Goal: Communication & Community: Ask a question

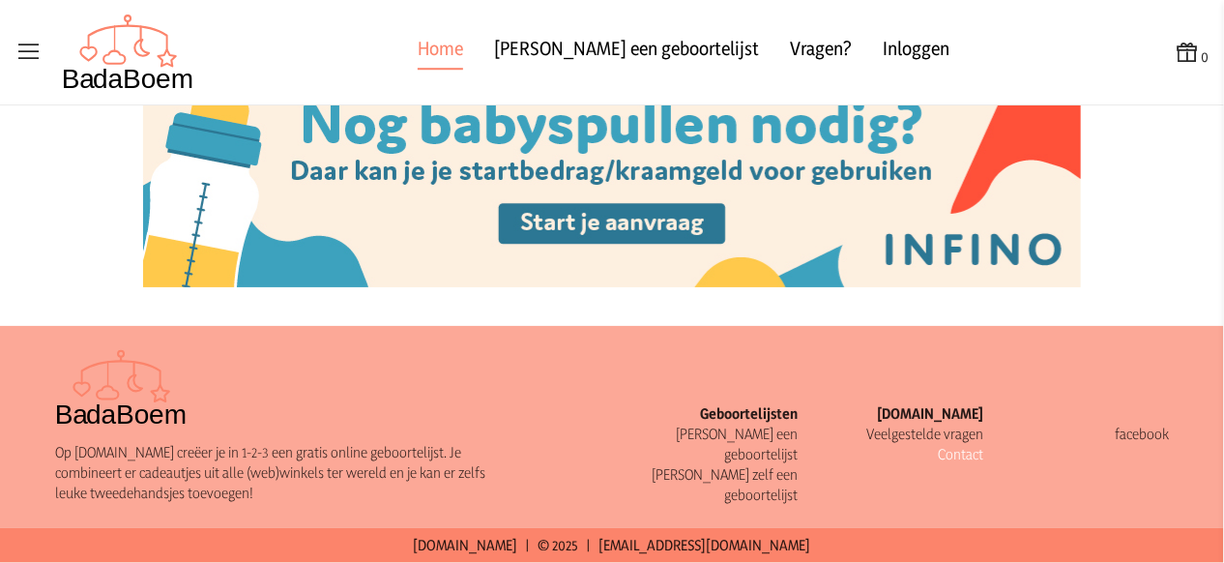
scroll to position [2375, 0]
click at [953, 457] on link "Contact" at bounding box center [960, 454] width 45 height 18
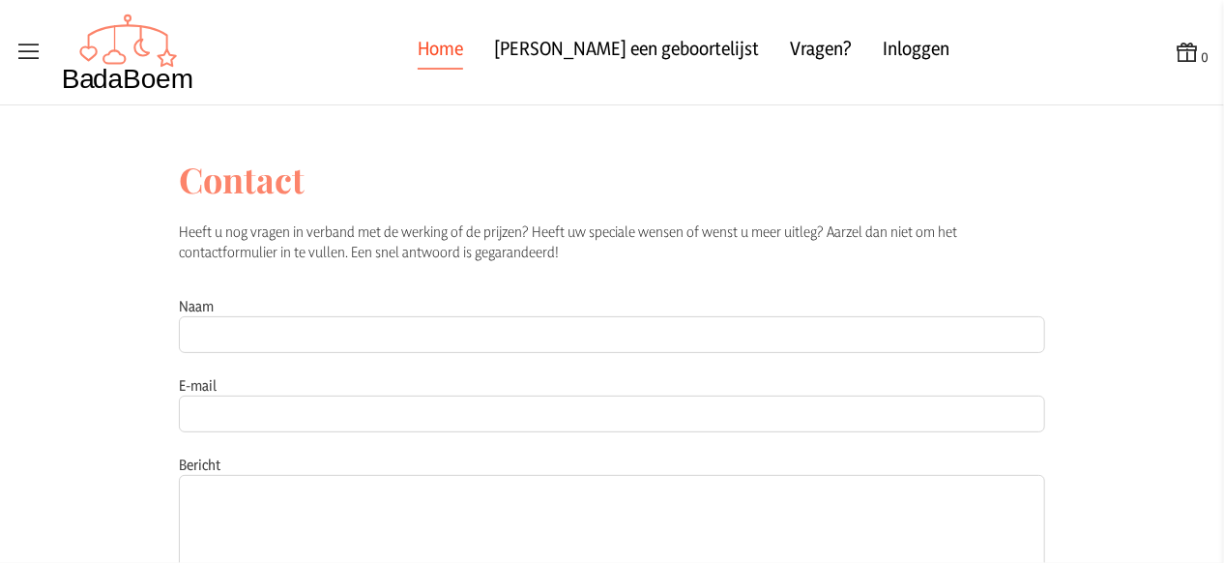
click at [463, 47] on link "Home" at bounding box center [440, 52] width 45 height 35
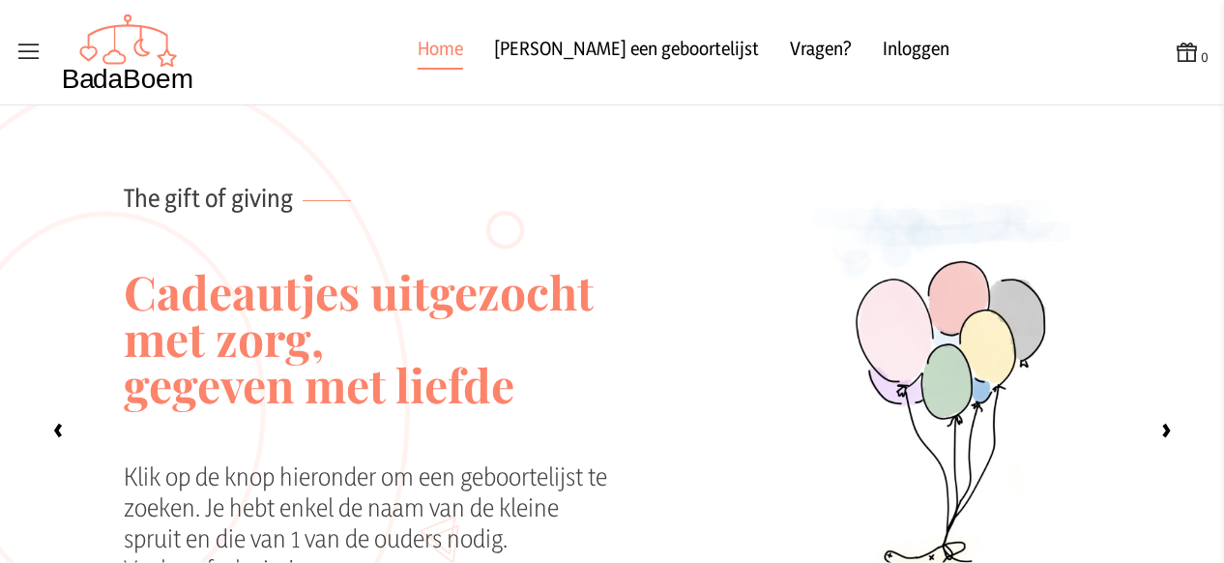
click at [25, 48] on icon at bounding box center [28, 52] width 27 height 27
click at [2, 2] on input "checkbox" at bounding box center [1, 1] width 2 height 2
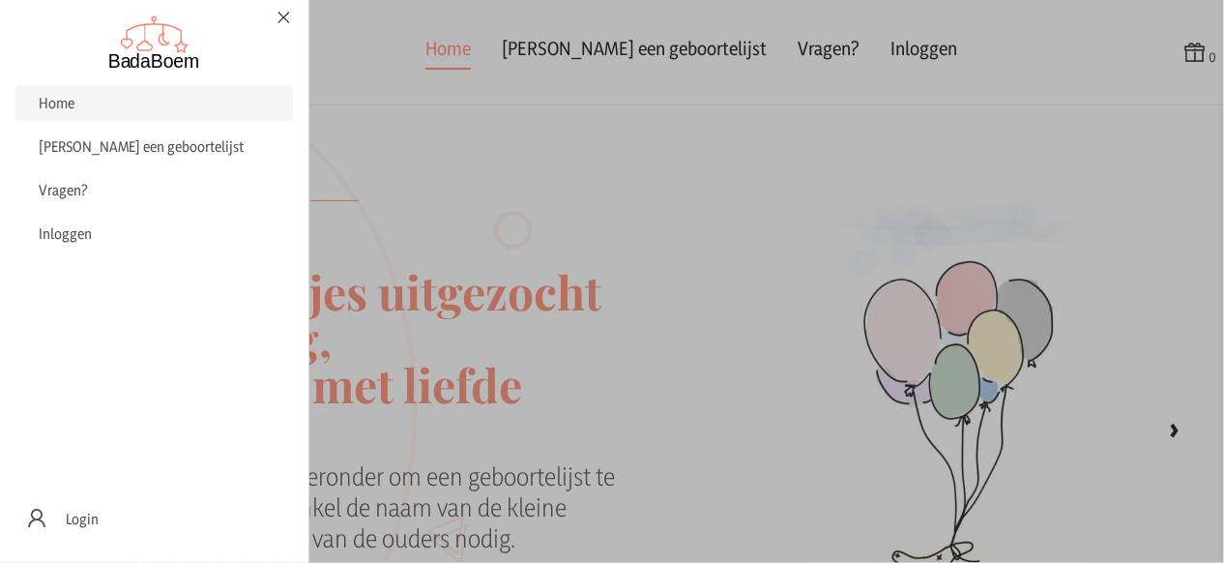
click at [514, 152] on label at bounding box center [612, 281] width 1224 height 563
click at [2, 2] on input "checkbox" at bounding box center [1, 1] width 2 height 2
checkbox input "false"
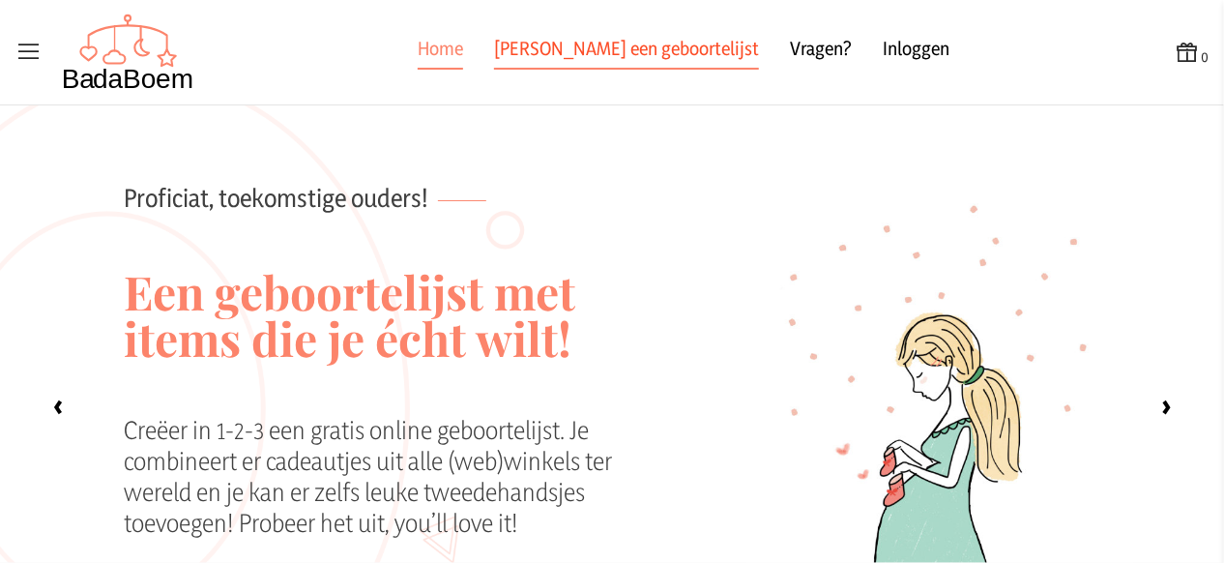
click at [593, 48] on link "[PERSON_NAME] een geboortelijst" at bounding box center [626, 52] width 265 height 35
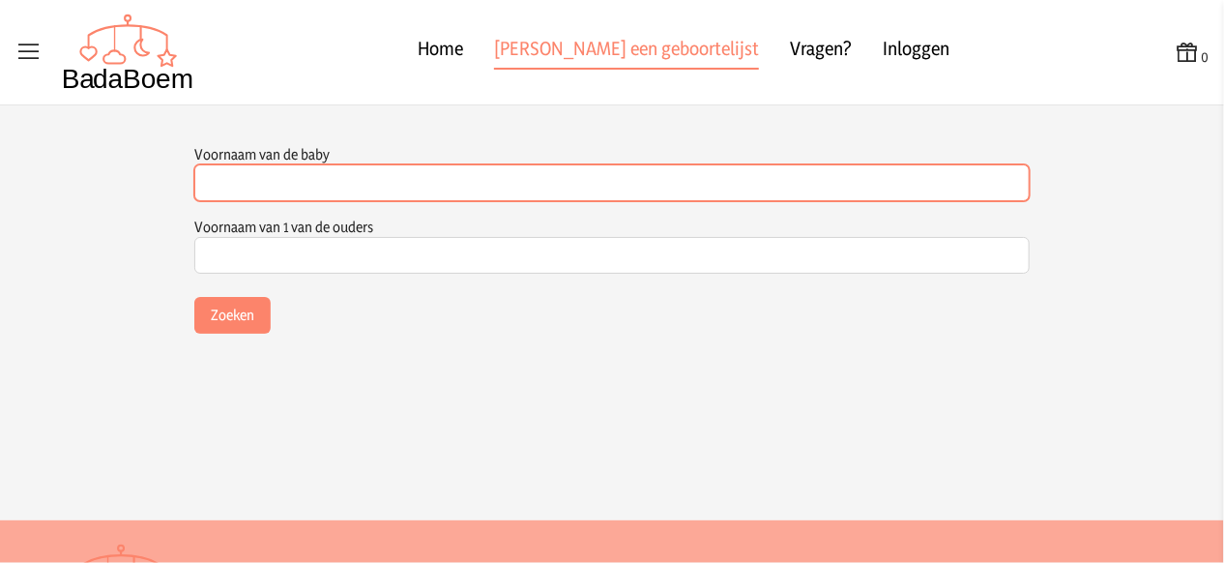
click at [325, 179] on input "Voornaam van de baby" at bounding box center [611, 182] width 835 height 37
type input "lune"
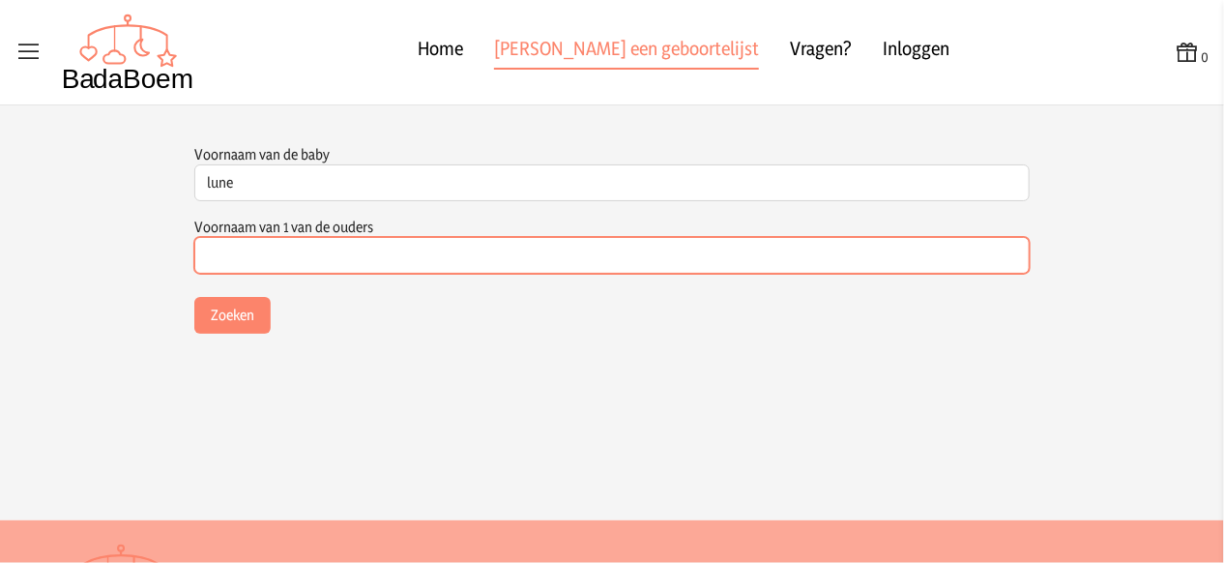
click at [351, 257] on input "Voornaam van 1 van de ouders" at bounding box center [611, 255] width 835 height 37
type input "[PERSON_NAME]"
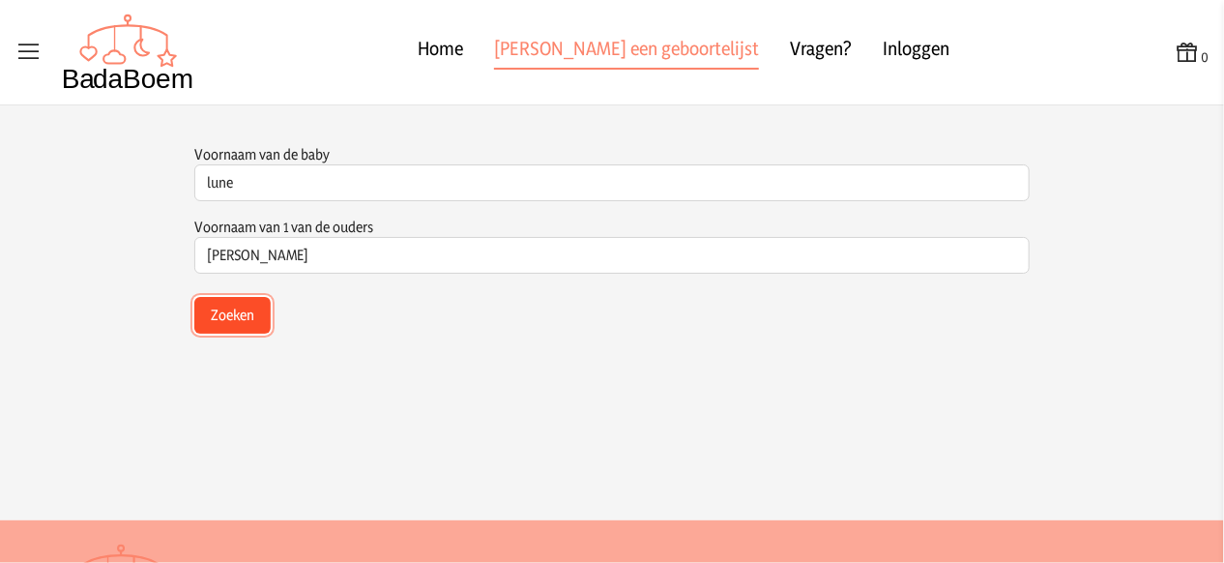
click at [203, 310] on button "Zoeken" at bounding box center [232, 315] width 76 height 37
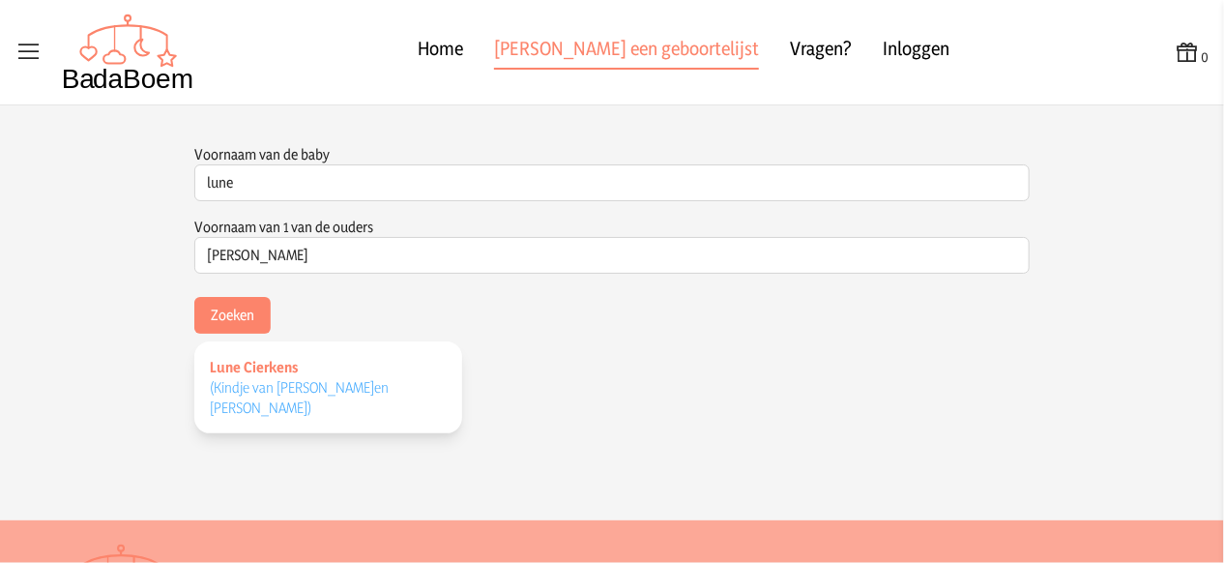
click at [227, 368] on span "Lune Cierkens" at bounding box center [254, 367] width 88 height 18
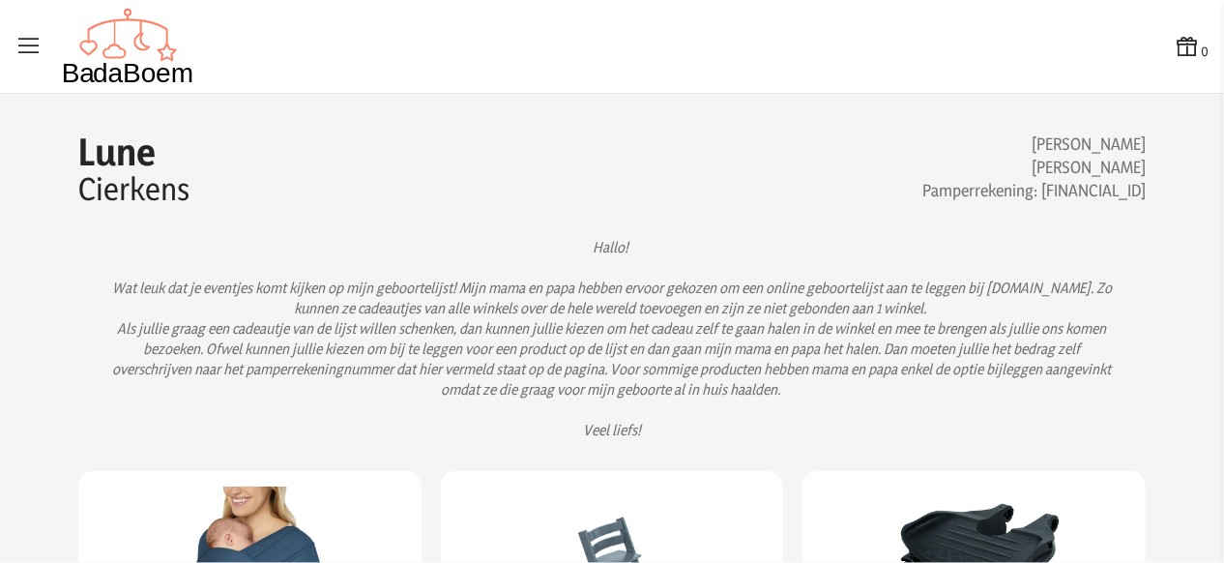
click at [27, 51] on icon at bounding box center [28, 46] width 27 height 27
click at [2, 2] on input "checkbox" at bounding box center [1, 1] width 2 height 2
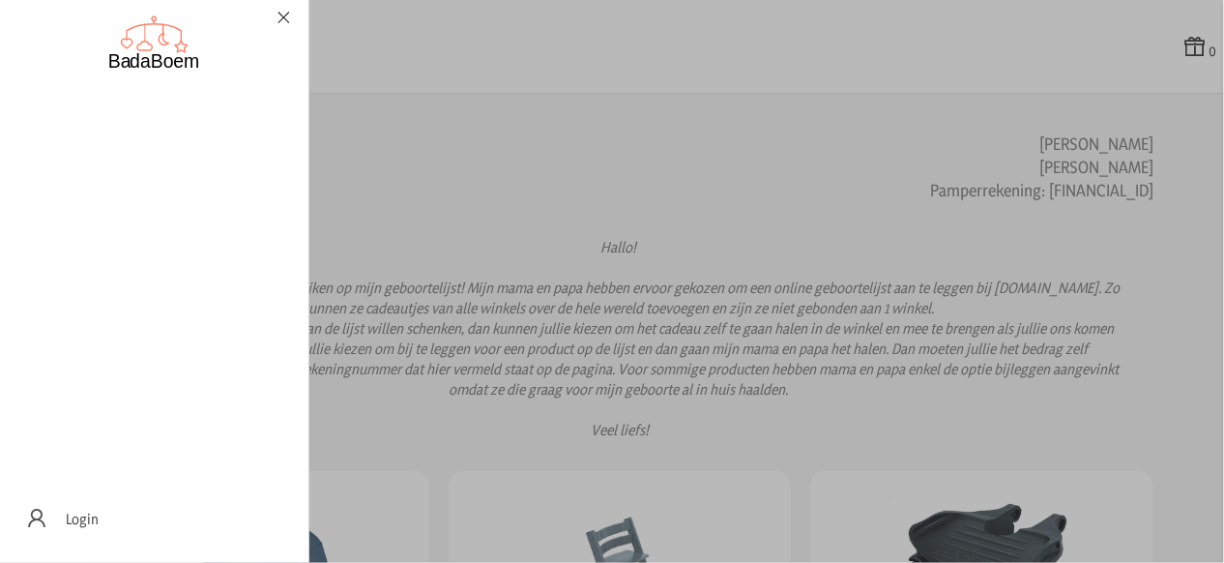
click at [278, 23] on icon at bounding box center [284, 18] width 18 height 14
click at [2, 2] on input "checkbox" at bounding box center [1, 1] width 2 height 2
checkbox input "false"
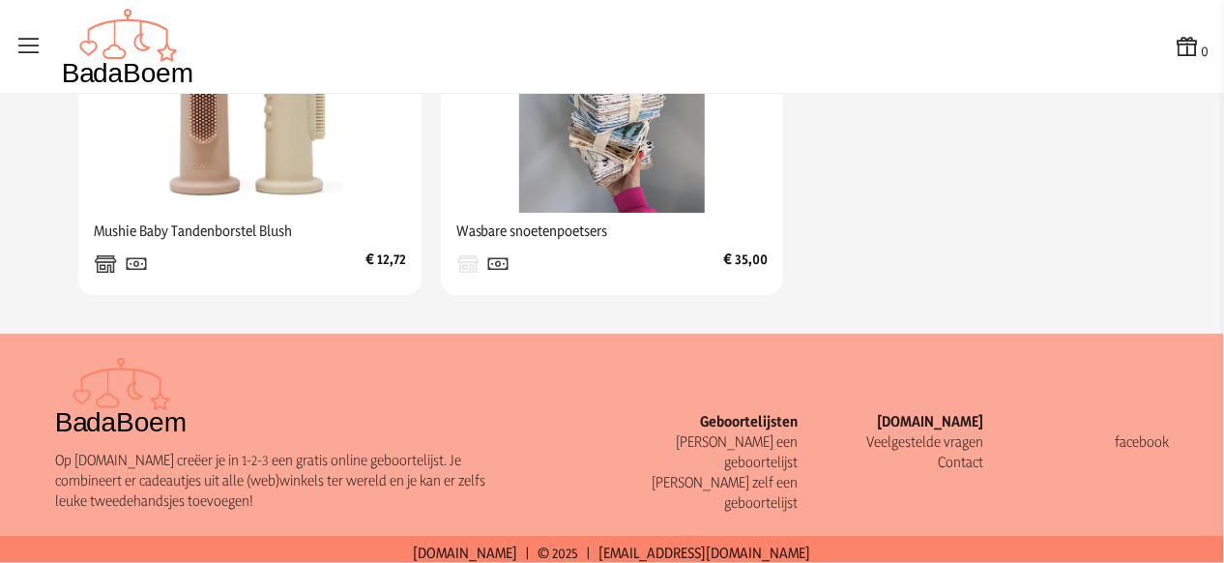
scroll to position [1762, 0]
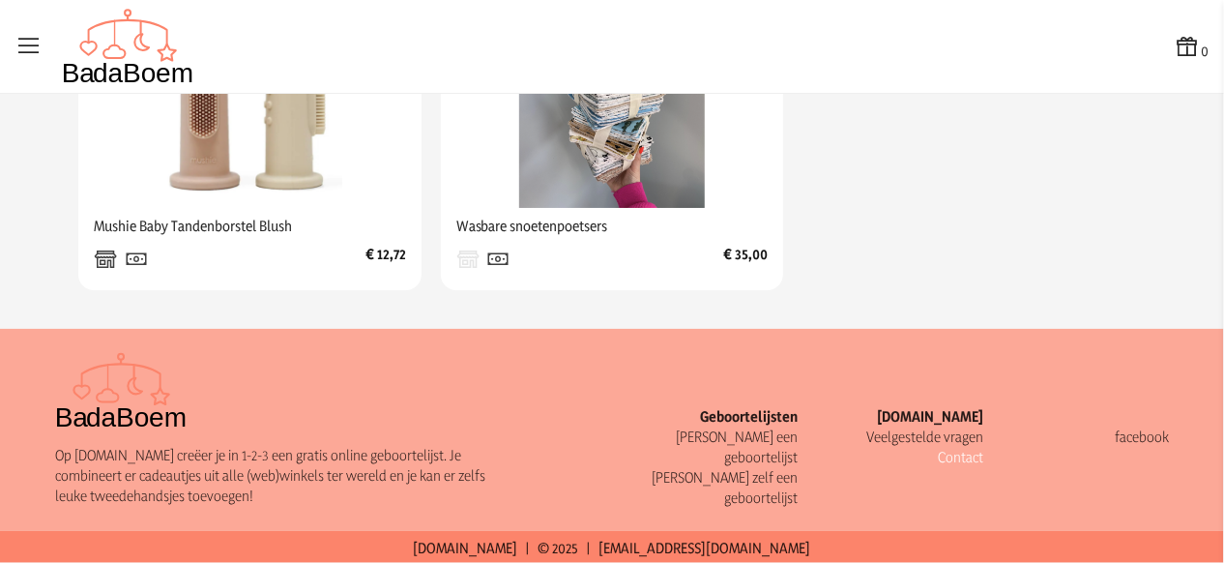
click at [967, 454] on link "Contact" at bounding box center [960, 457] width 45 height 18
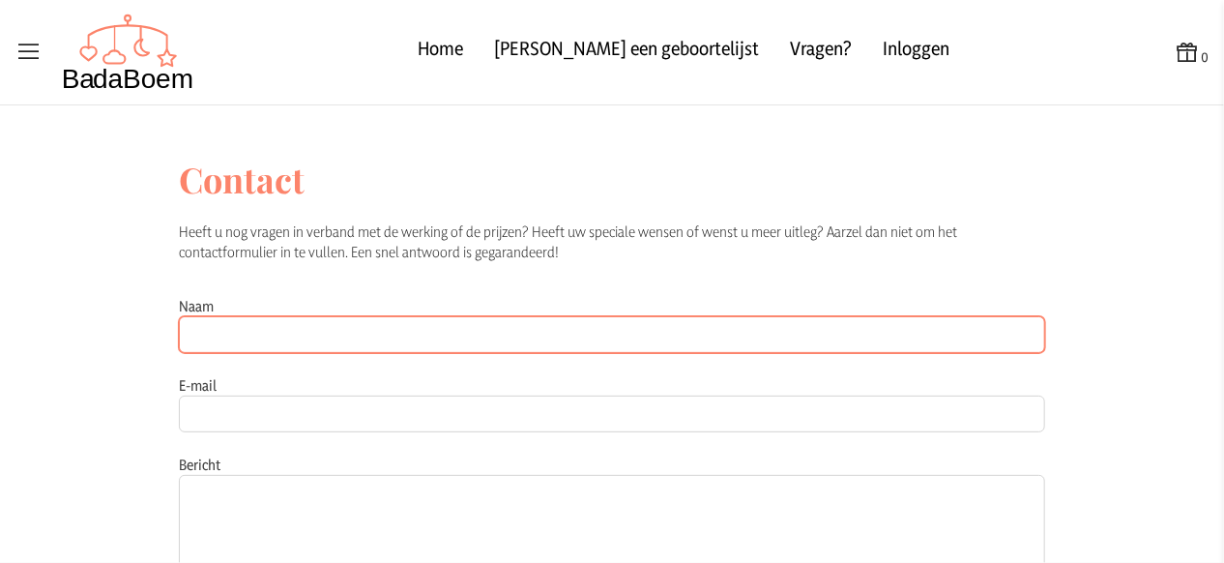
click at [212, 337] on input "Naam" at bounding box center [612, 334] width 866 height 37
type input "[PERSON_NAME]"
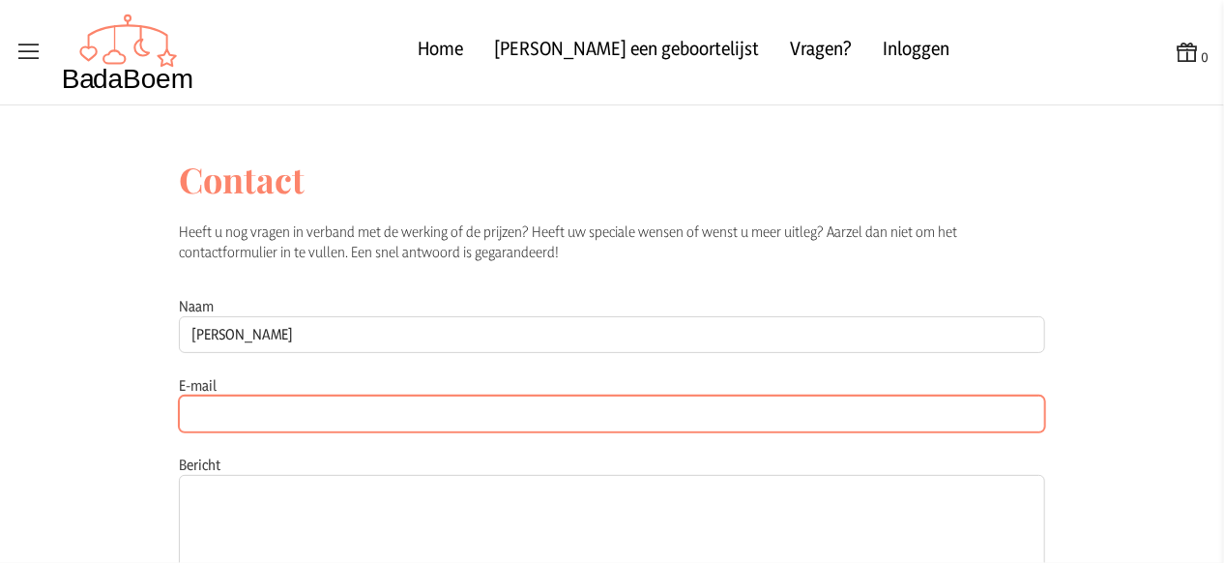
click at [244, 417] on input "E-mail" at bounding box center [612, 413] width 866 height 37
type input "[EMAIL_ADDRESS][DOMAIN_NAME]"
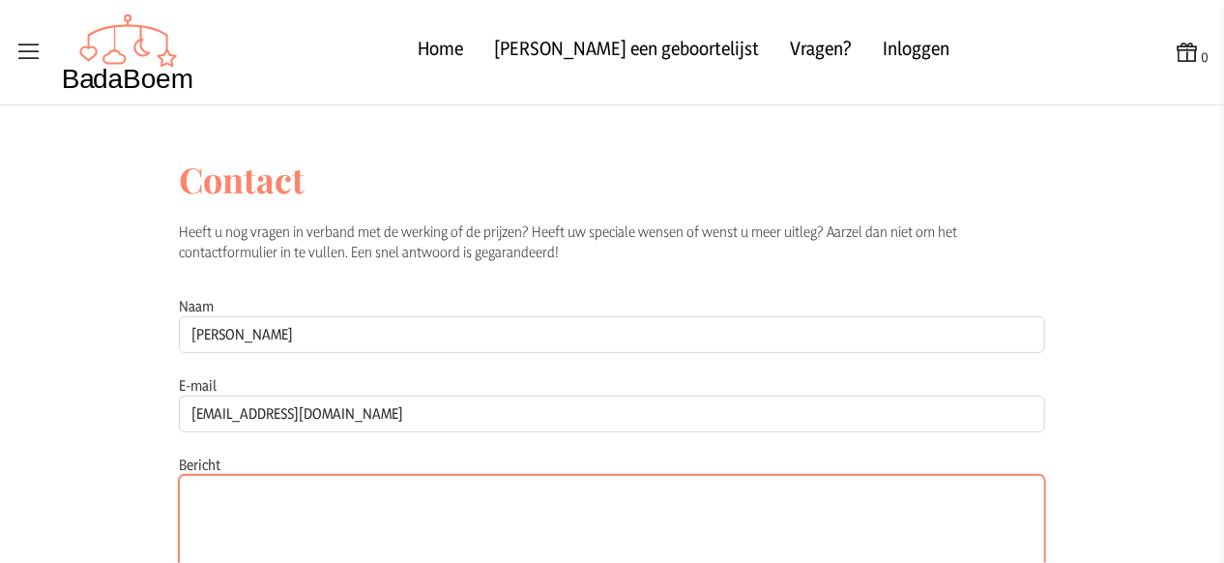
click at [244, 500] on textarea "Bericht" at bounding box center [612, 532] width 866 height 114
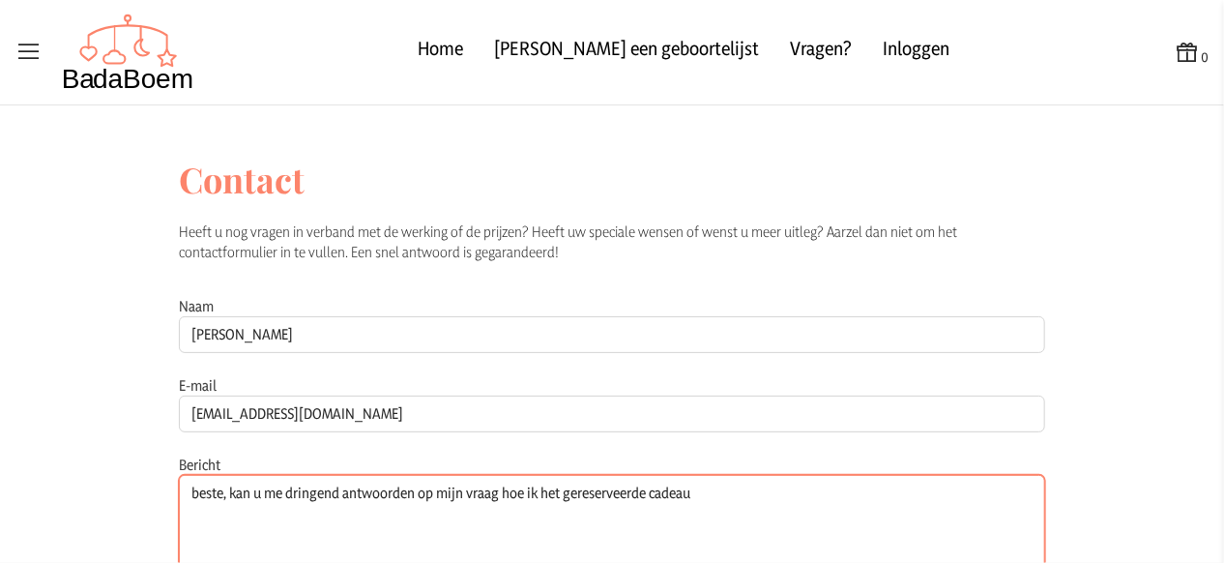
click at [538, 491] on textarea "beste, kan u me dringend antwoorden op mijn vraag hoe ik het gereserveerde cade…" at bounding box center [612, 532] width 866 height 114
click at [748, 491] on textarea "beste, kan u me dringend antwoorden op mijn vraag hoe ik het gereserveerde cade…" at bounding box center [612, 532] width 866 height 114
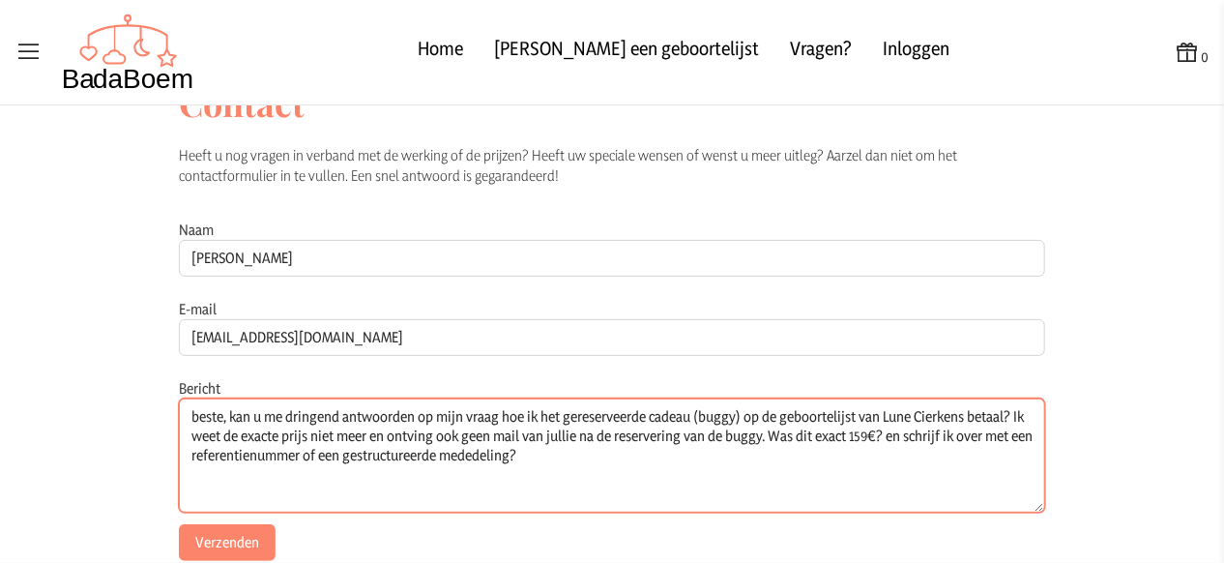
scroll to position [193, 0]
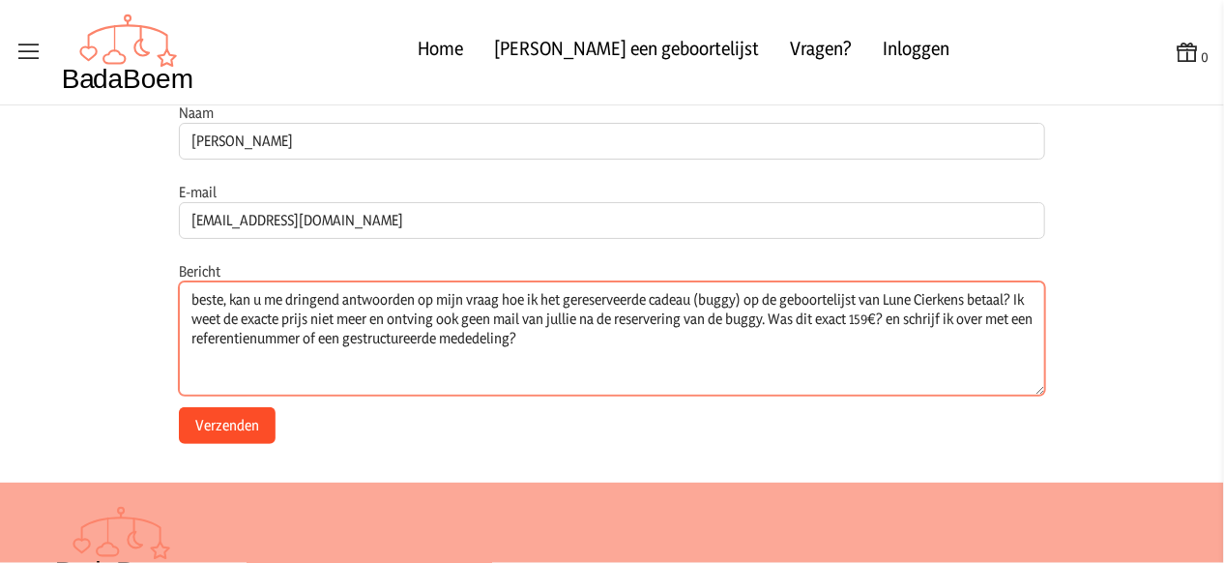
type textarea "beste, kan u me dringend antwoorden op mijn vraag hoe ik het gereserveerde cade…"
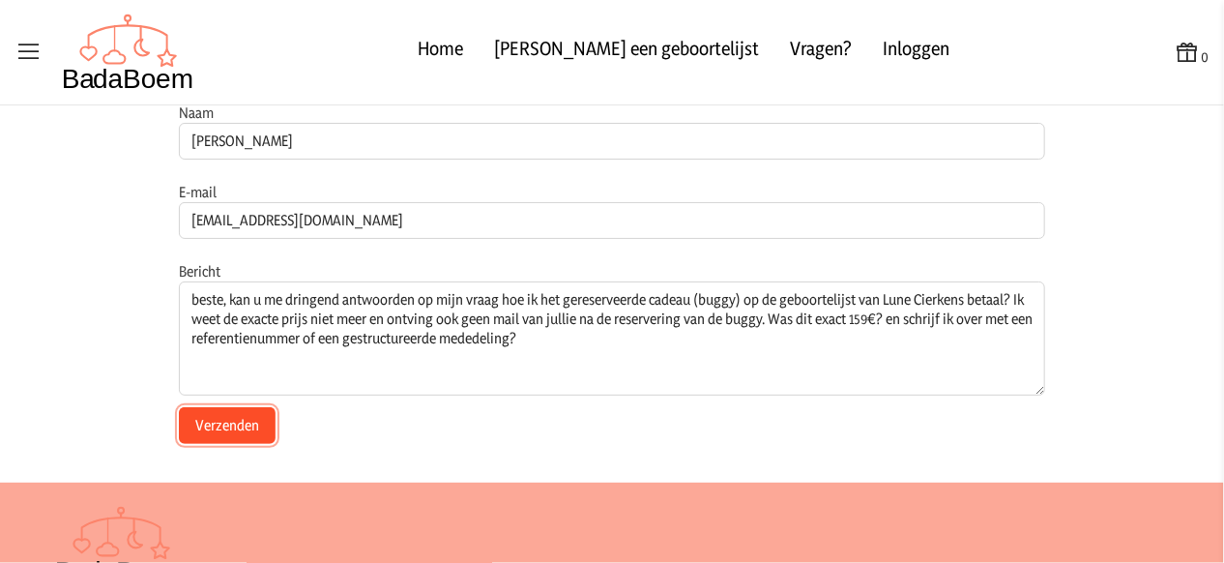
click at [214, 421] on button "Verzenden" at bounding box center [227, 425] width 97 height 37
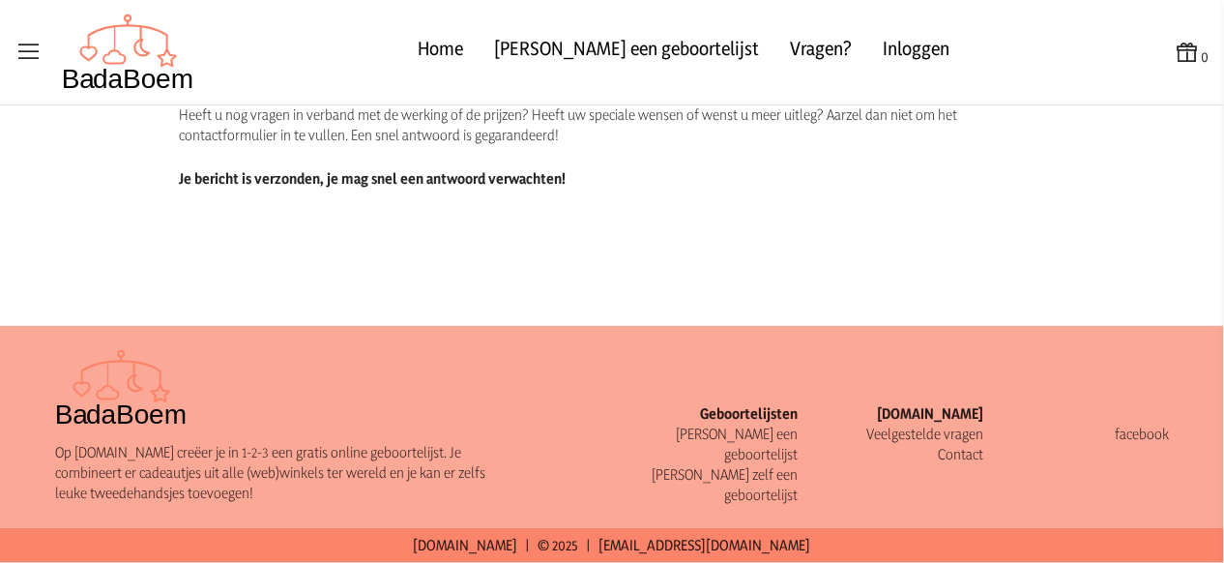
scroll to position [115, 0]
